Goal: Find specific page/section: Locate a particular part of the current website

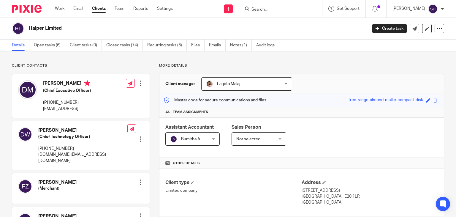
drag, startPoint x: 0, startPoint y: 0, endPoint x: 258, endPoint y: 7, distance: 257.9
click at [258, 7] on input "Search" at bounding box center [277, 9] width 53 height 5
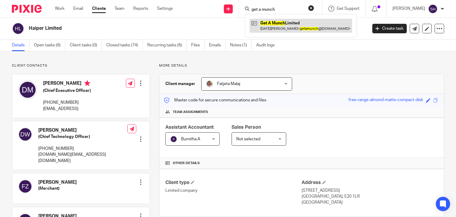
type input "get a munch"
click at [284, 20] on link at bounding box center [301, 26] width 102 height 14
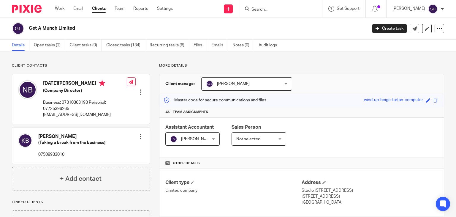
click at [261, 5] on form at bounding box center [282, 8] width 63 height 7
click at [261, 9] on input "Search" at bounding box center [277, 9] width 53 height 5
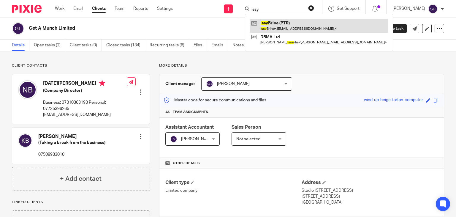
type input "issy"
click at [289, 24] on link at bounding box center [319, 26] width 139 height 14
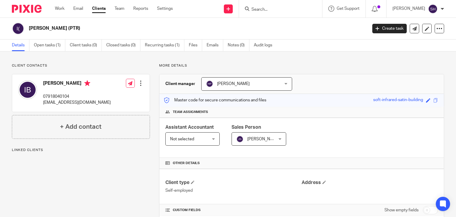
click at [273, 10] on input "Search" at bounding box center [277, 9] width 53 height 5
paste input "Annexis Health Ltd"
type input "Annexis Health Ltd"
click button "submit" at bounding box center [0, 0] width 0 height 0
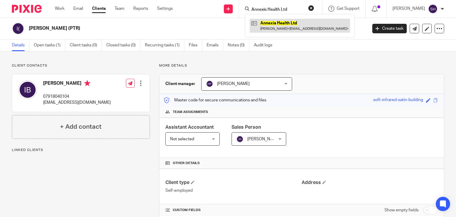
click at [299, 26] on link at bounding box center [300, 26] width 100 height 14
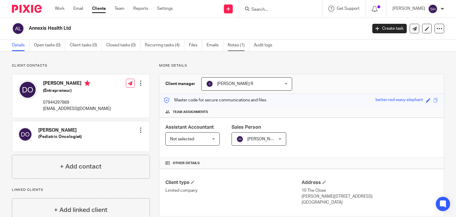
click at [236, 46] on link "Notes (1)" at bounding box center [239, 45] width 22 height 12
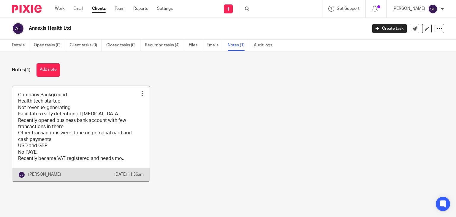
click at [89, 121] on link at bounding box center [80, 133] width 137 height 95
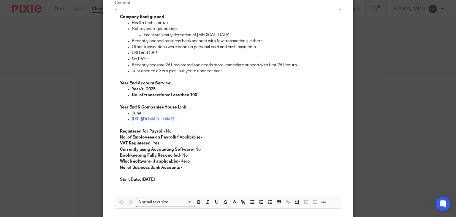
scroll to position [107, 0]
